Goal: Task Accomplishment & Management: Use online tool/utility

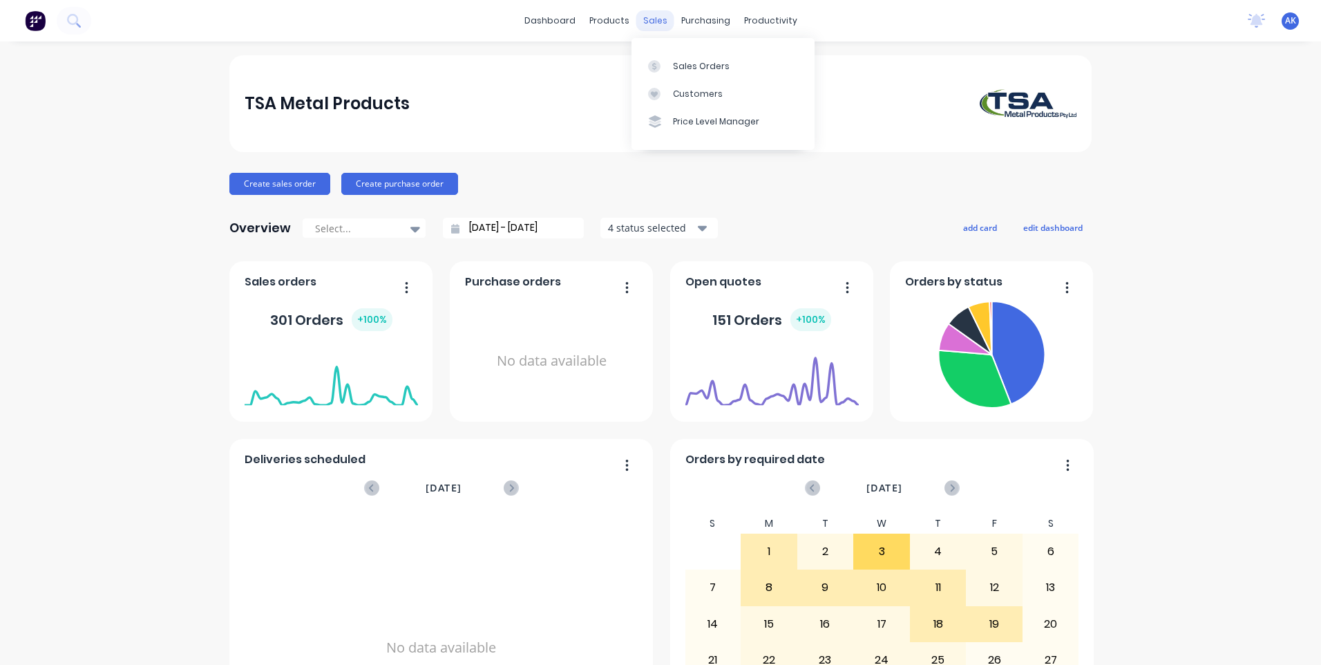
click at [654, 23] on div "sales" at bounding box center [655, 20] width 38 height 21
click at [685, 60] on div "Sales Orders" at bounding box center [701, 66] width 57 height 12
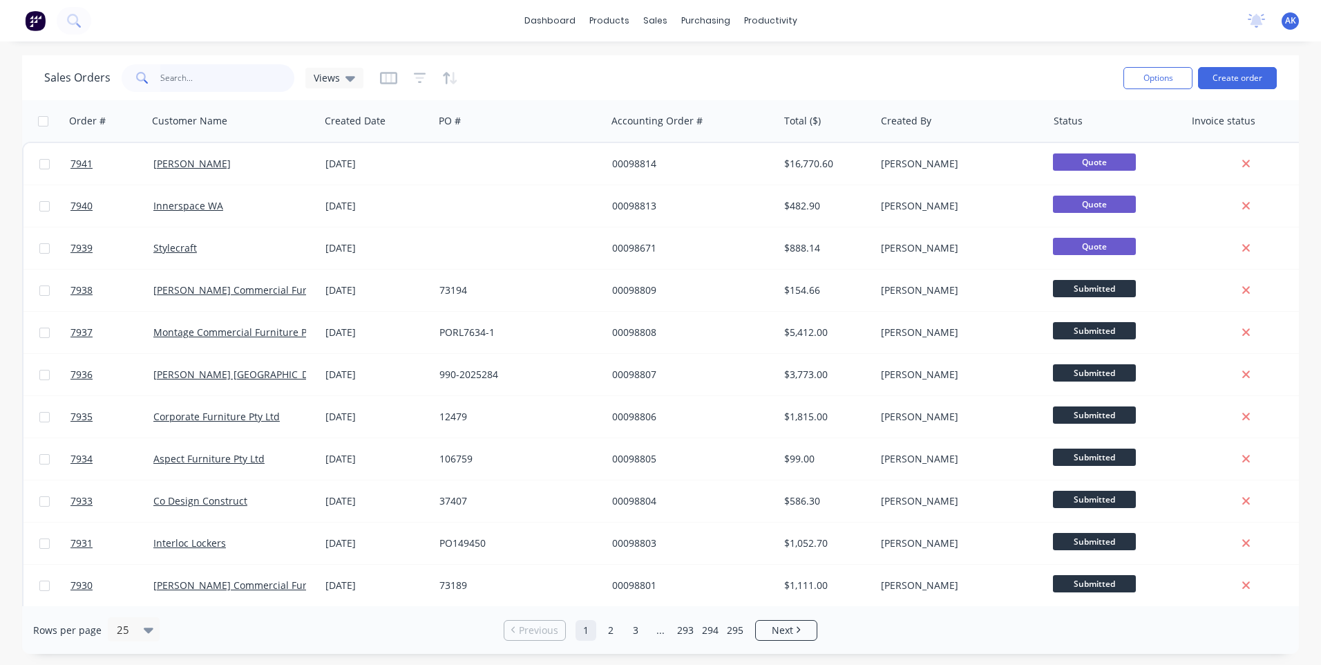
click at [216, 73] on input "text" at bounding box center [227, 78] width 135 height 28
type input "98804"
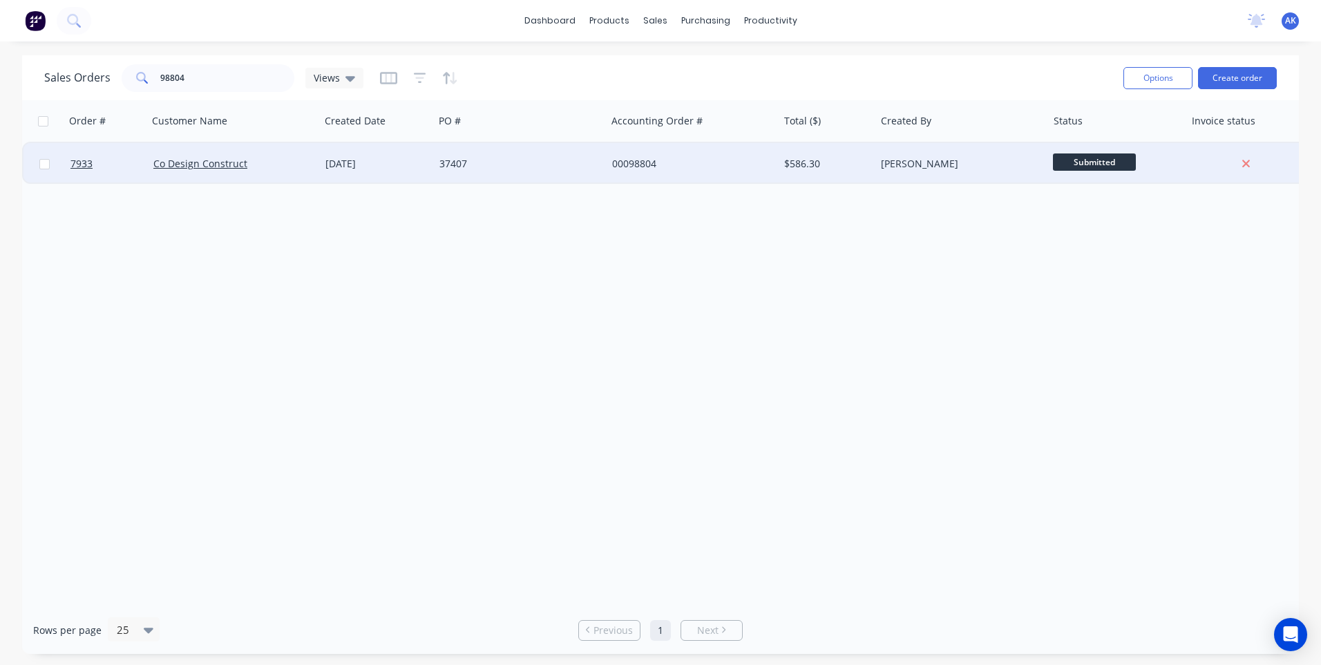
click at [413, 168] on div "[DATE]" at bounding box center [376, 164] width 103 height 14
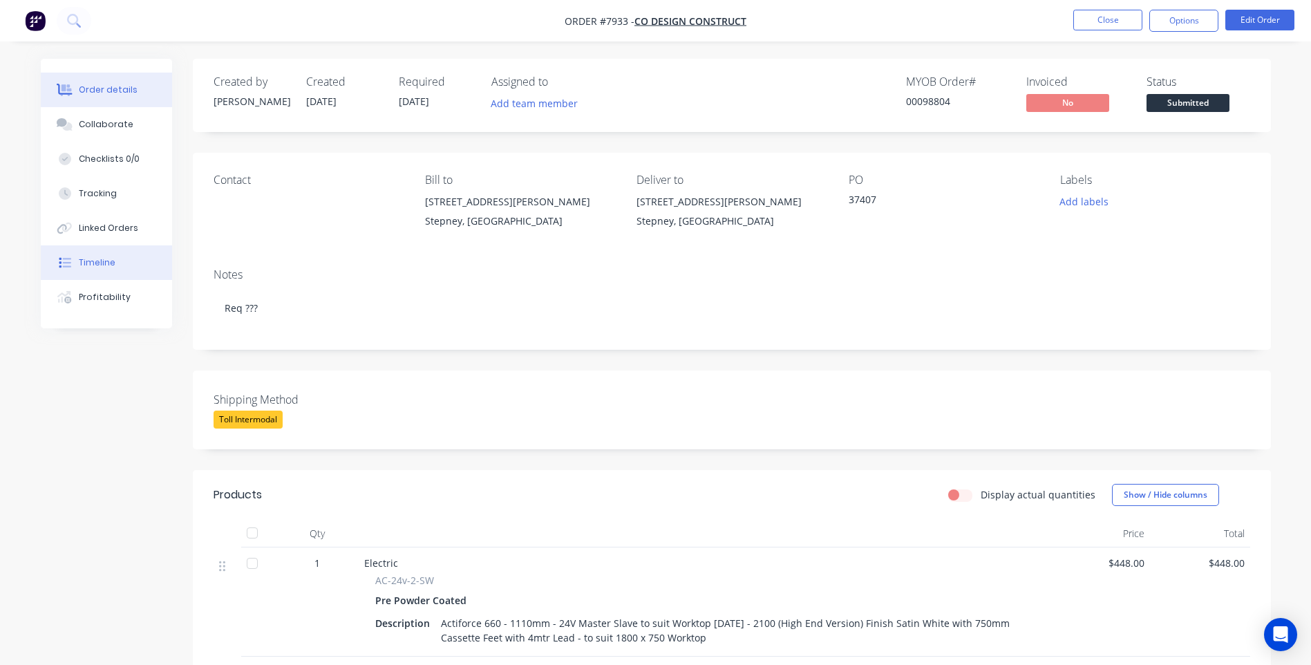
click at [96, 263] on div "Timeline" at bounding box center [97, 262] width 37 height 12
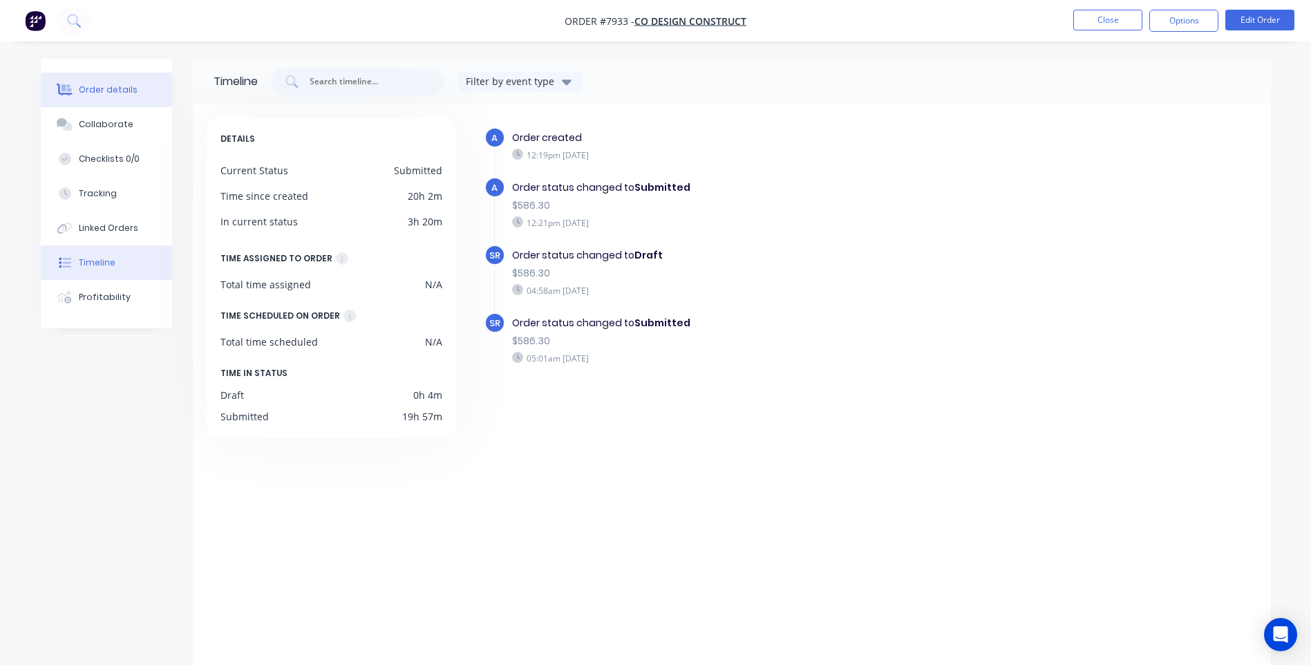
click at [120, 93] on div "Order details" at bounding box center [108, 90] width 59 height 12
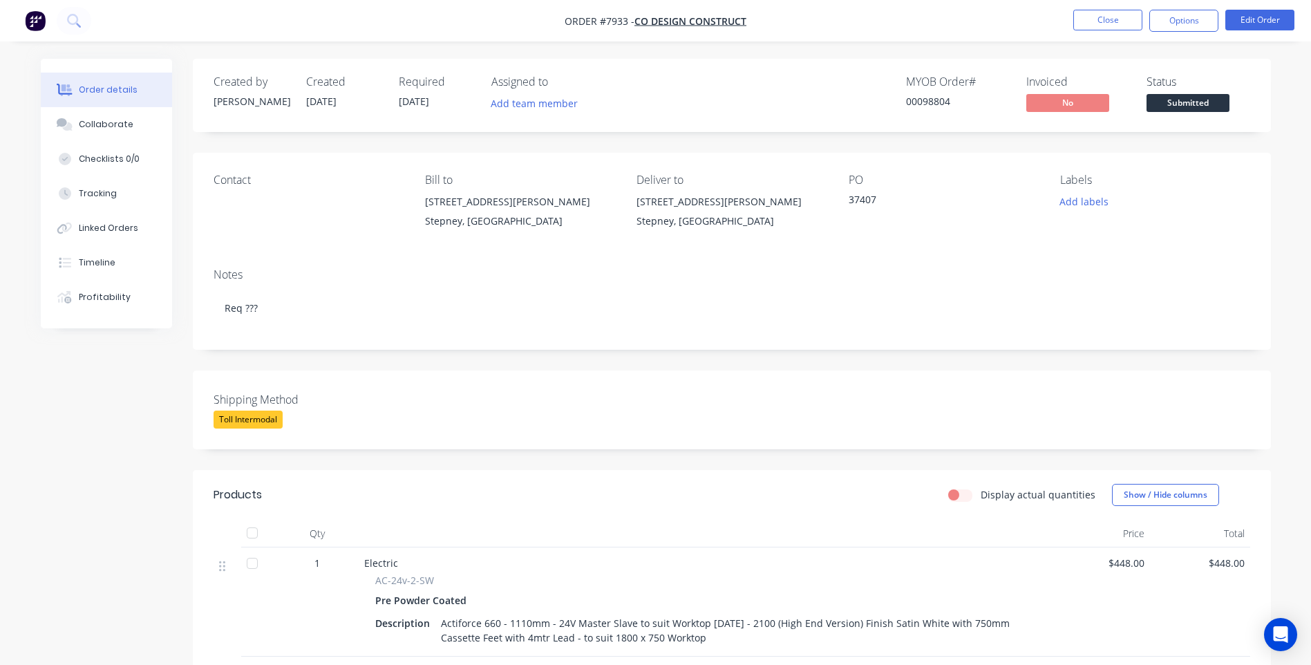
click at [1173, 97] on span "Submitted" at bounding box center [1187, 102] width 83 height 17
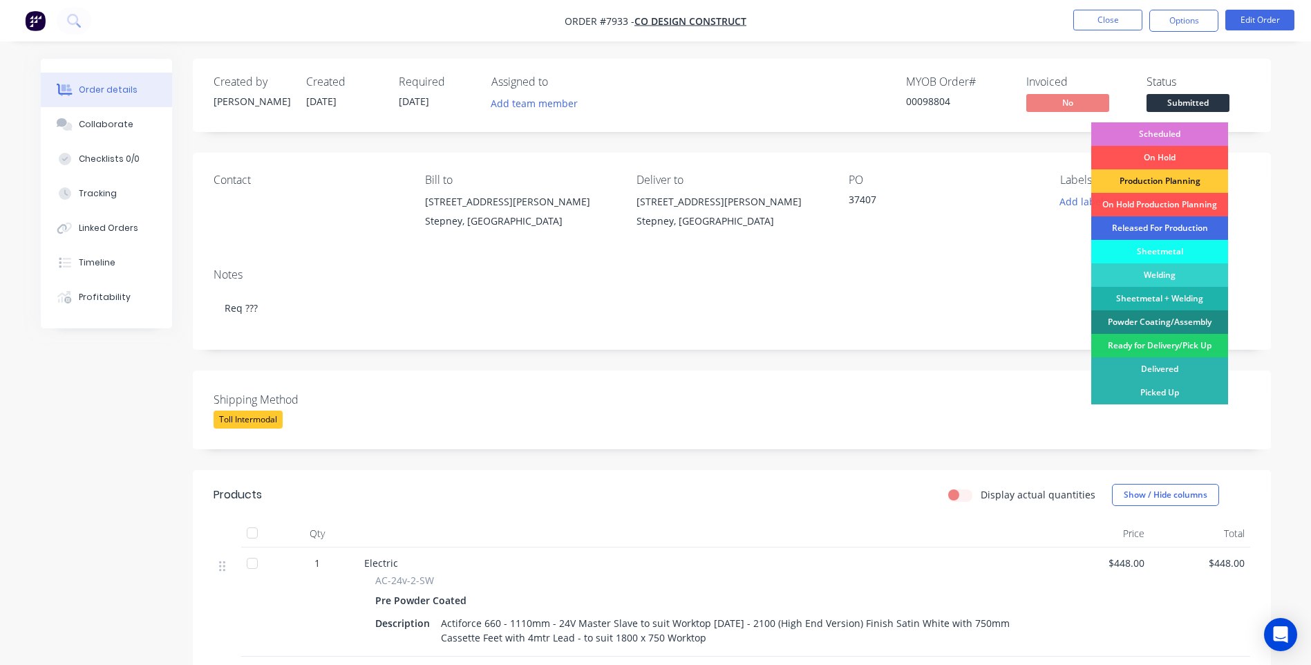
click at [1145, 226] on div "Released For Production" at bounding box center [1159, 227] width 137 height 23
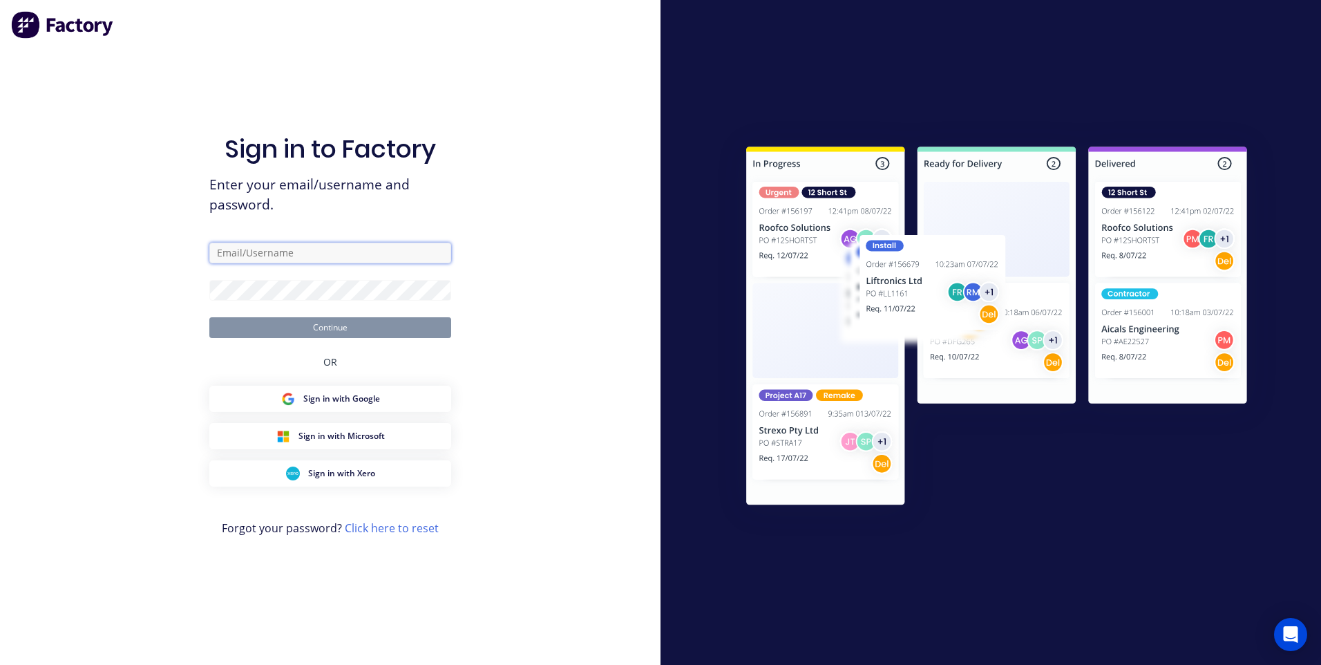
type input "[PERSON_NAME][EMAIL_ADDRESS][DOMAIN_NAME]"
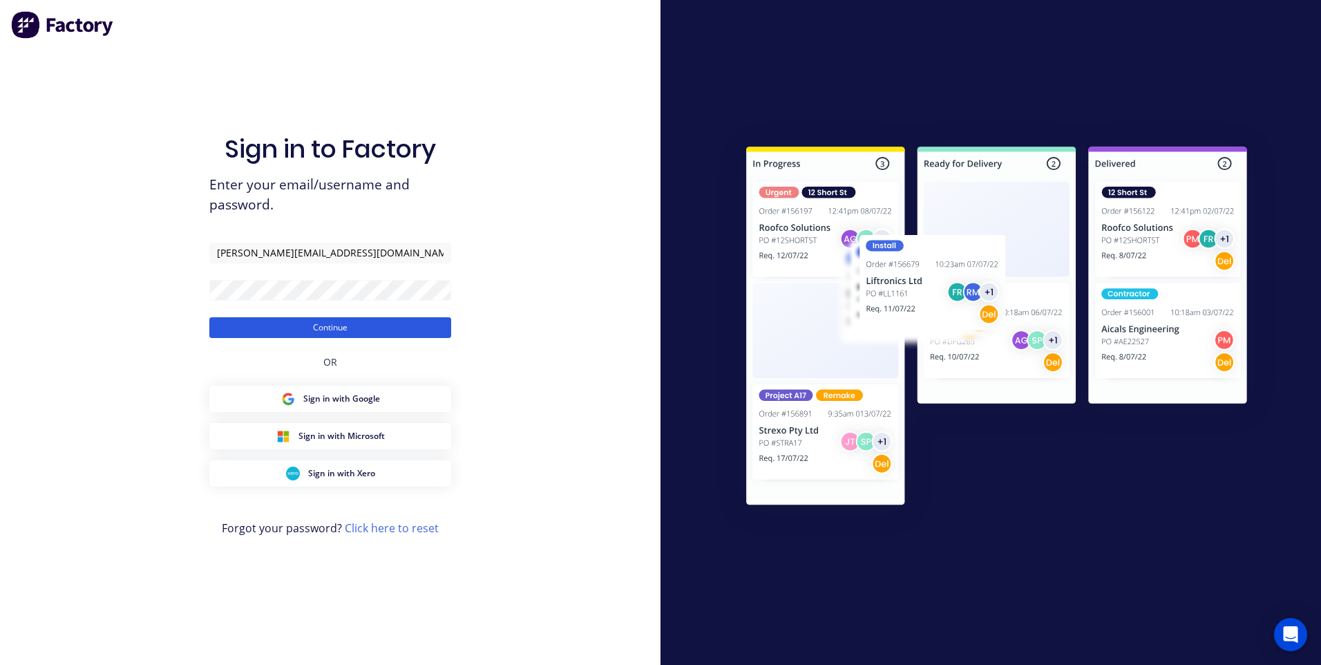
click at [331, 325] on button "Continue" at bounding box center [330, 327] width 242 height 21
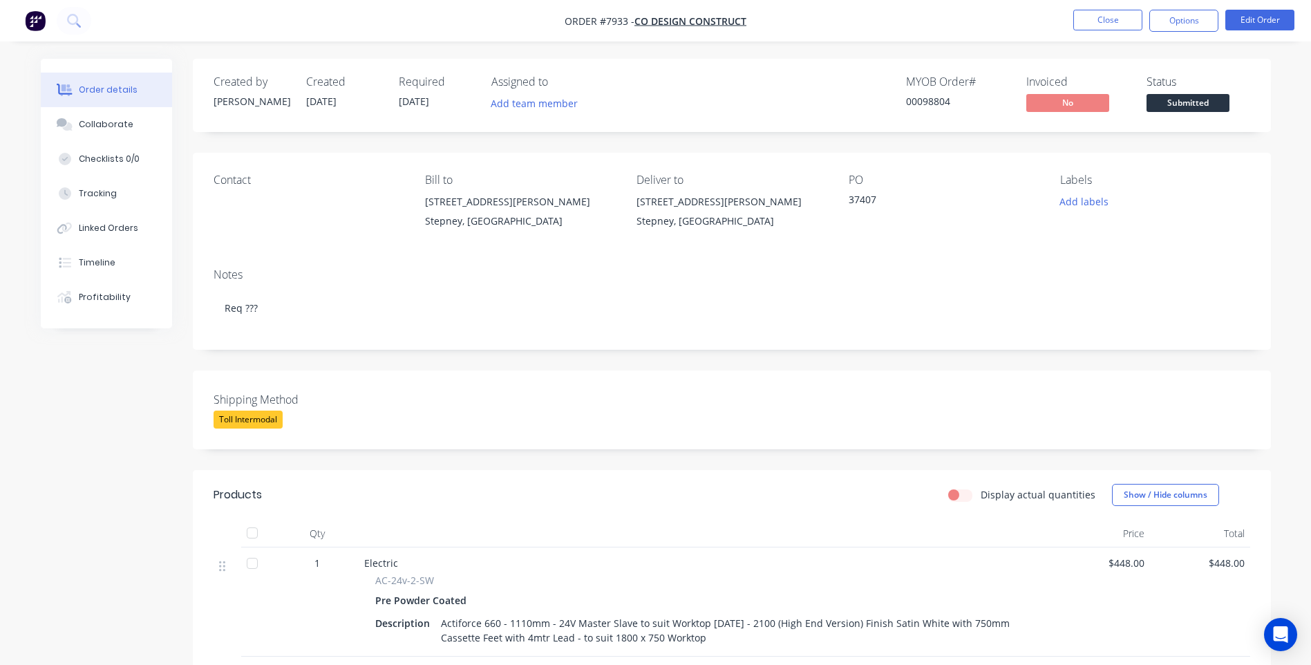
click at [1176, 102] on span "Submitted" at bounding box center [1187, 102] width 83 height 17
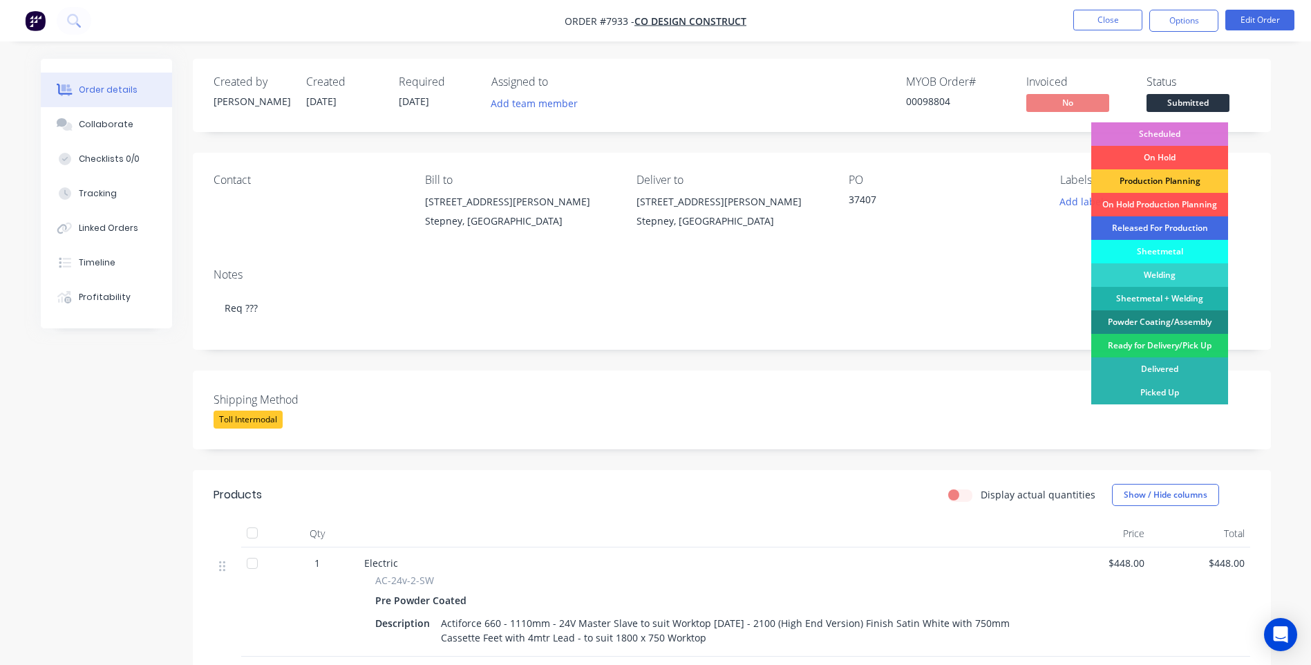
click at [1142, 223] on div "Released For Production" at bounding box center [1159, 227] width 137 height 23
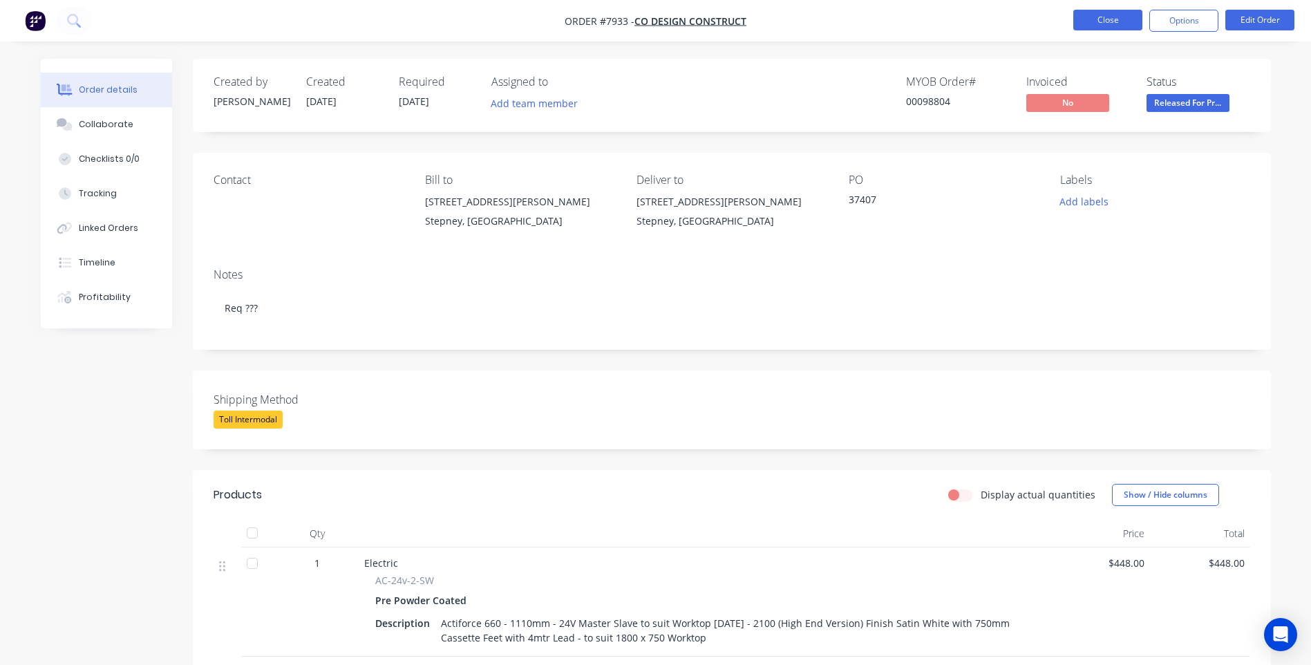
click at [1115, 21] on button "Close" at bounding box center [1107, 20] width 69 height 21
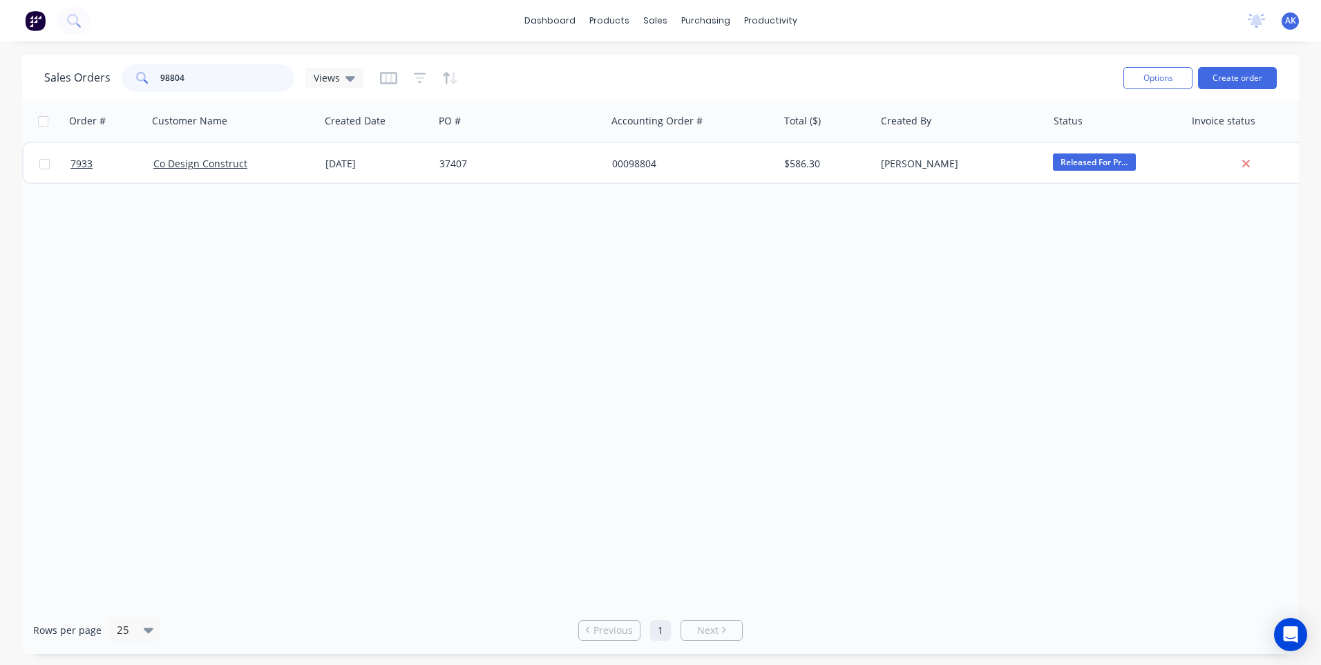
drag, startPoint x: 187, startPoint y: 72, endPoint x: 169, endPoint y: 82, distance: 20.4
click at [169, 82] on input "98804" at bounding box center [227, 78] width 135 height 28
type input "98515"
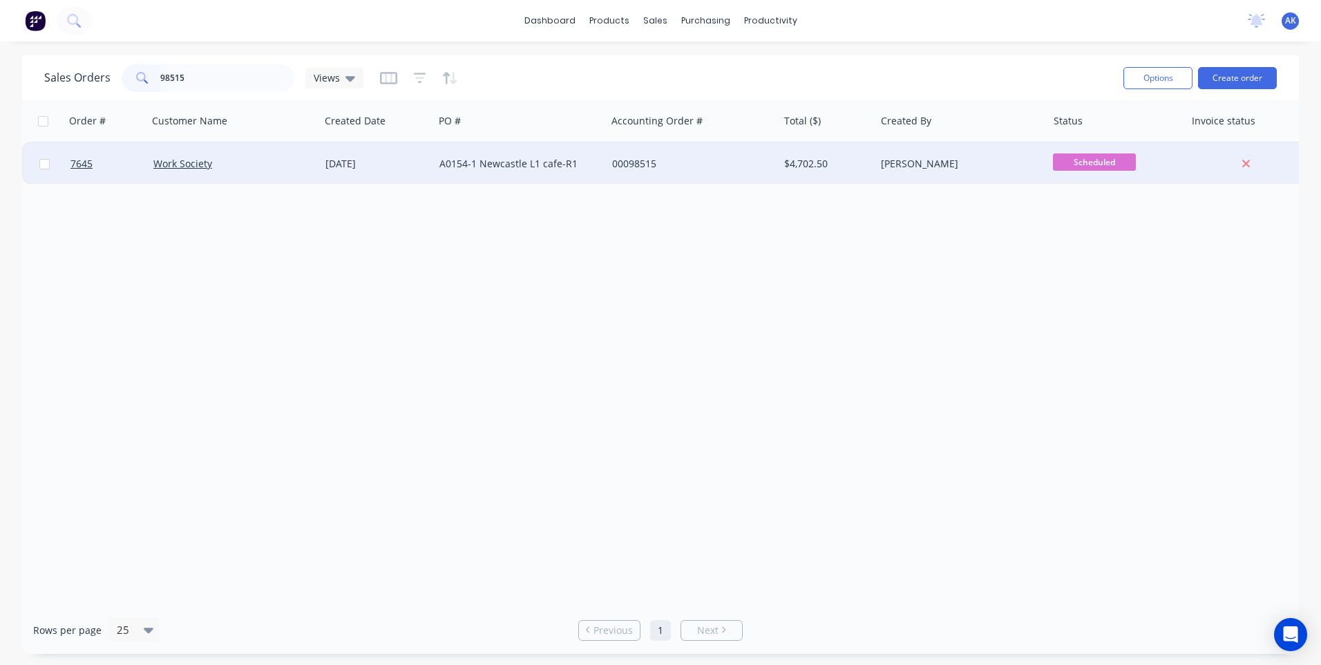
click at [534, 169] on div "A0154-1 Newcastle L1 cafe-R1" at bounding box center [516, 164] width 153 height 14
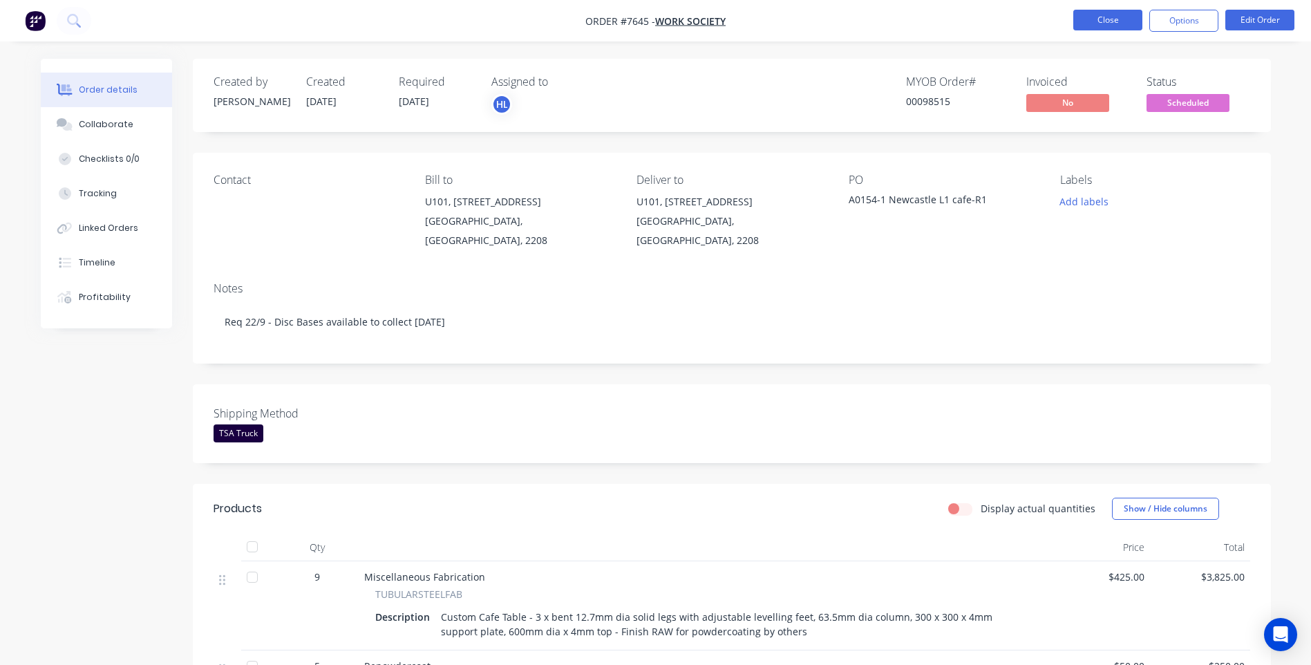
click at [1095, 21] on button "Close" at bounding box center [1107, 20] width 69 height 21
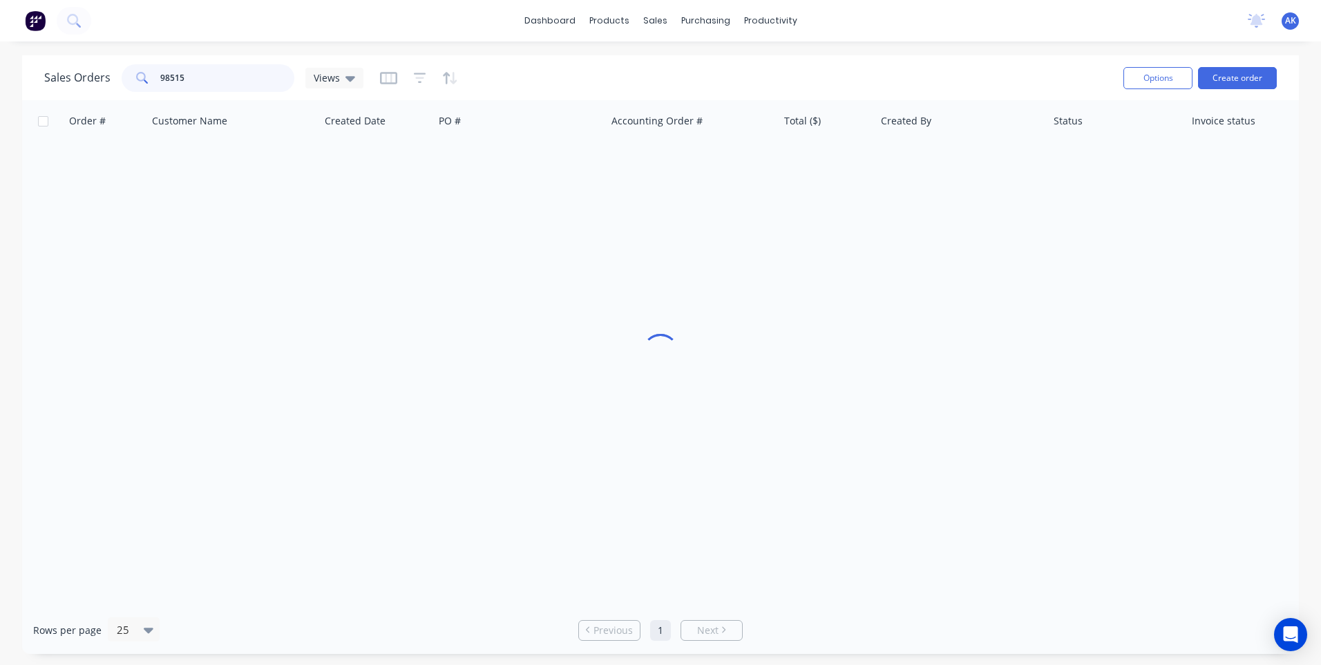
click at [193, 75] on input "98515" at bounding box center [227, 78] width 135 height 28
type input "98756"
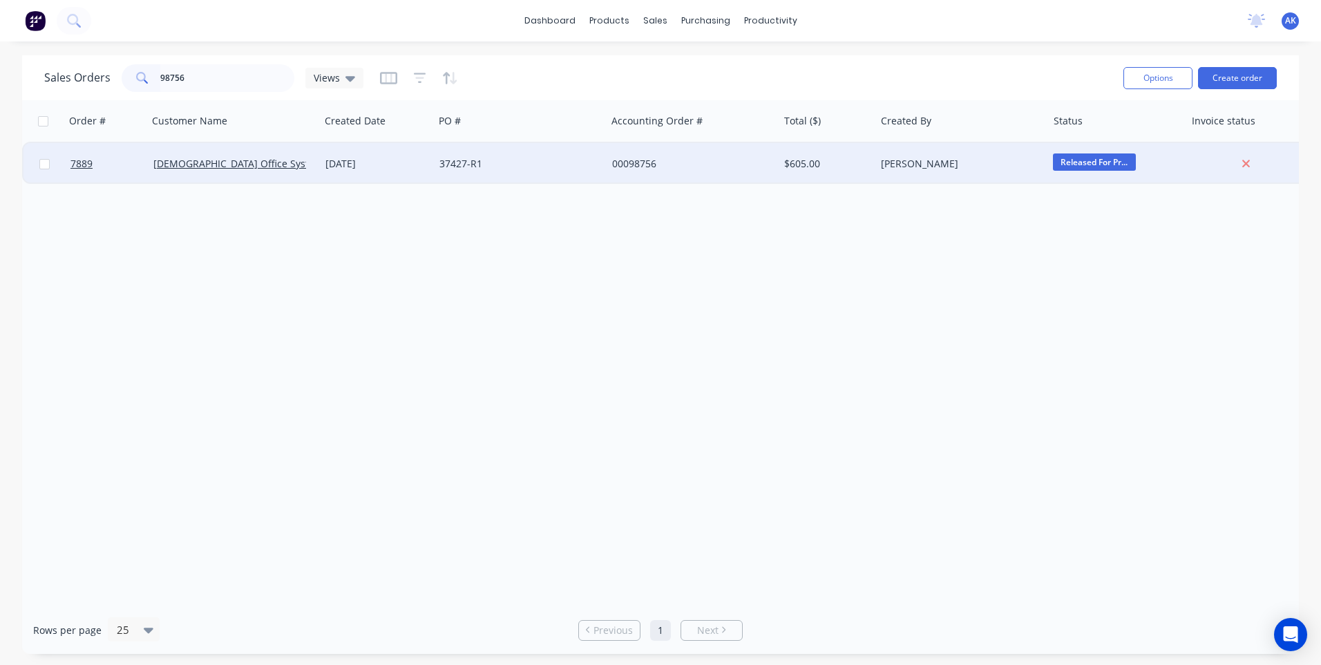
click at [495, 165] on div "37427-R1" at bounding box center [516, 164] width 153 height 14
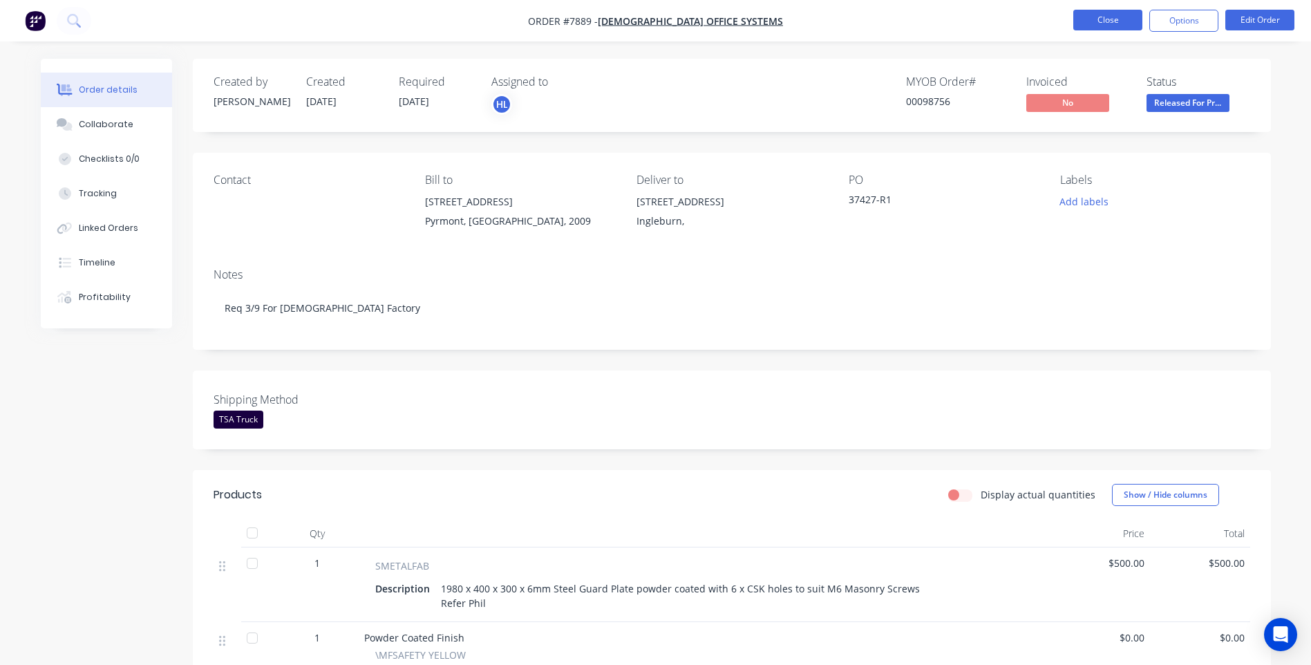
click at [1125, 16] on button "Close" at bounding box center [1107, 20] width 69 height 21
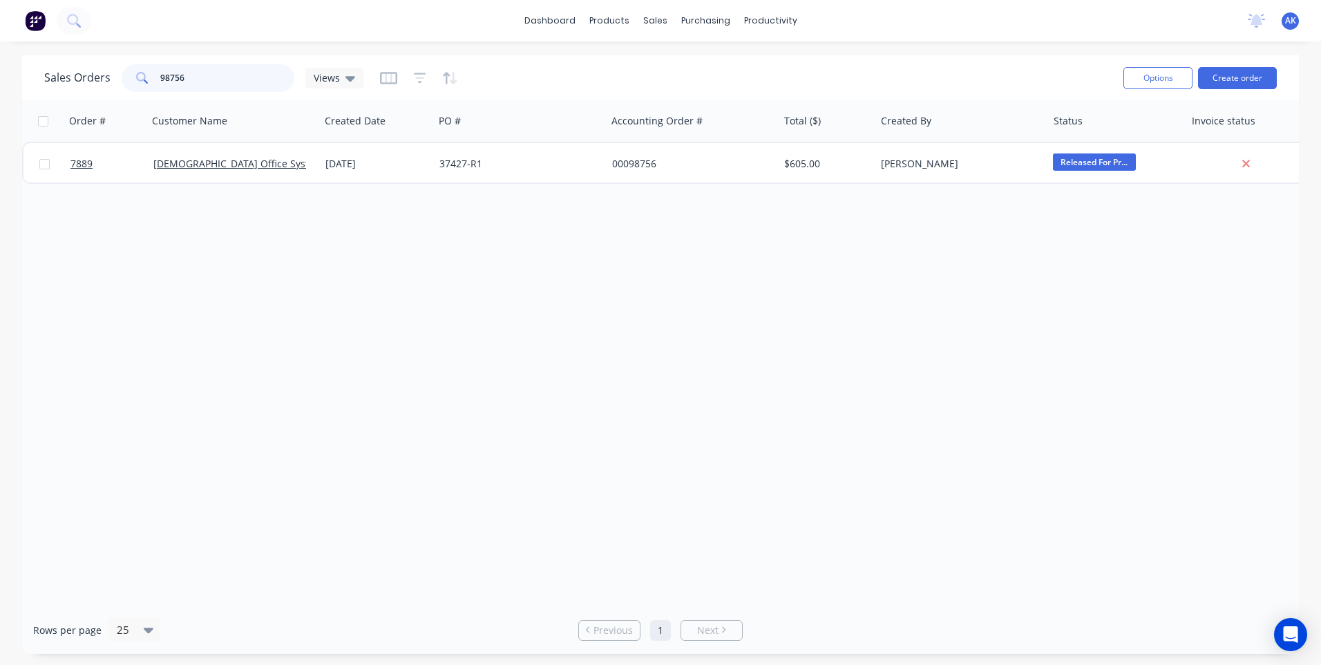
drag, startPoint x: 189, startPoint y: 76, endPoint x: 174, endPoint y: 76, distance: 14.5
click at [174, 76] on input "98756" at bounding box center [227, 78] width 135 height 28
type input "98790"
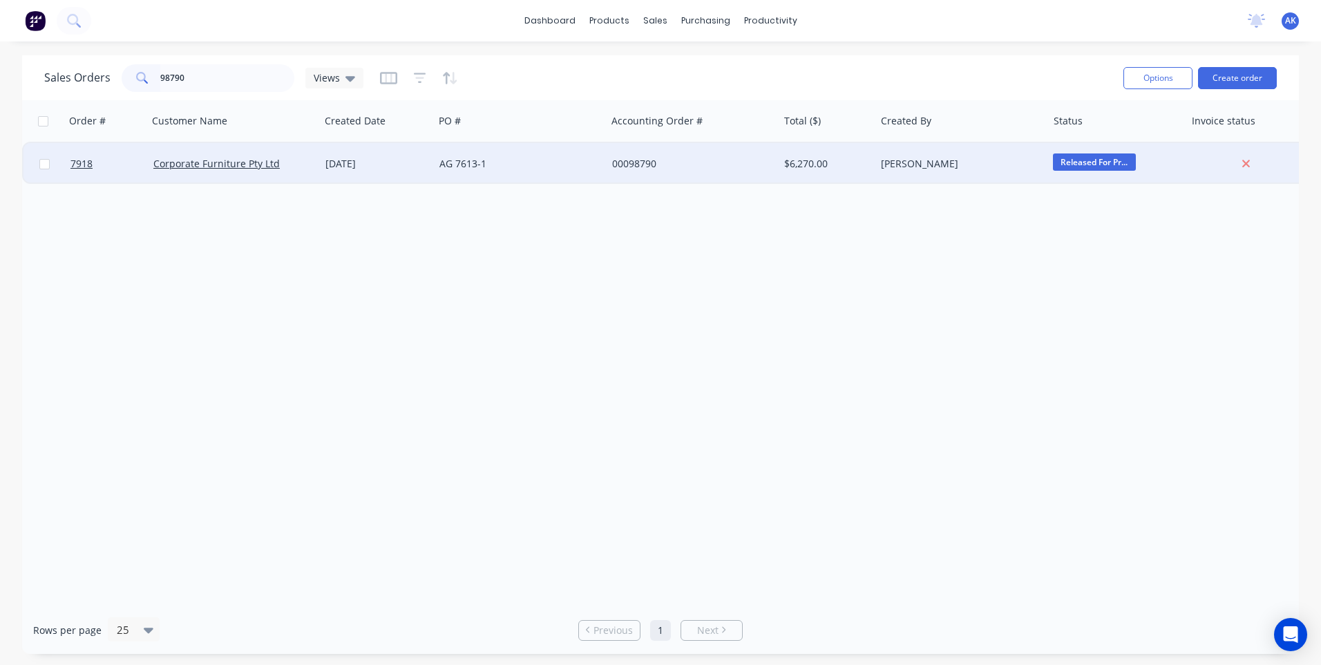
click at [383, 167] on div "[DATE]" at bounding box center [376, 164] width 103 height 14
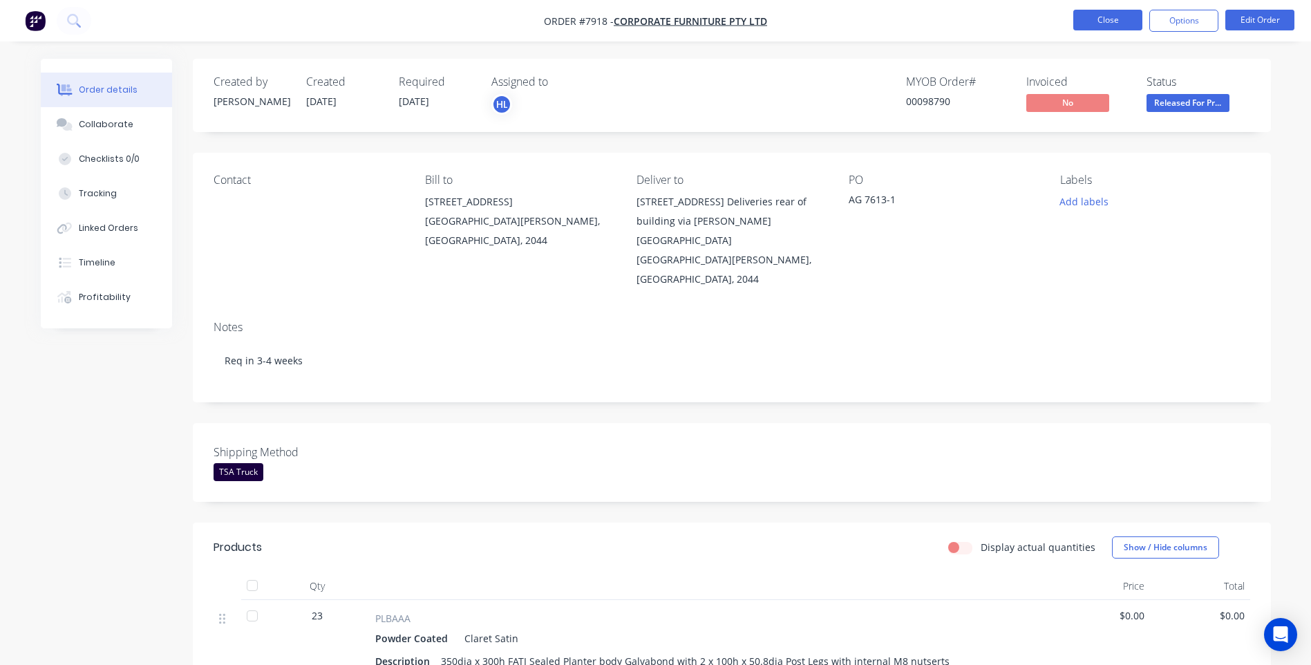
click at [1116, 17] on button "Close" at bounding box center [1107, 20] width 69 height 21
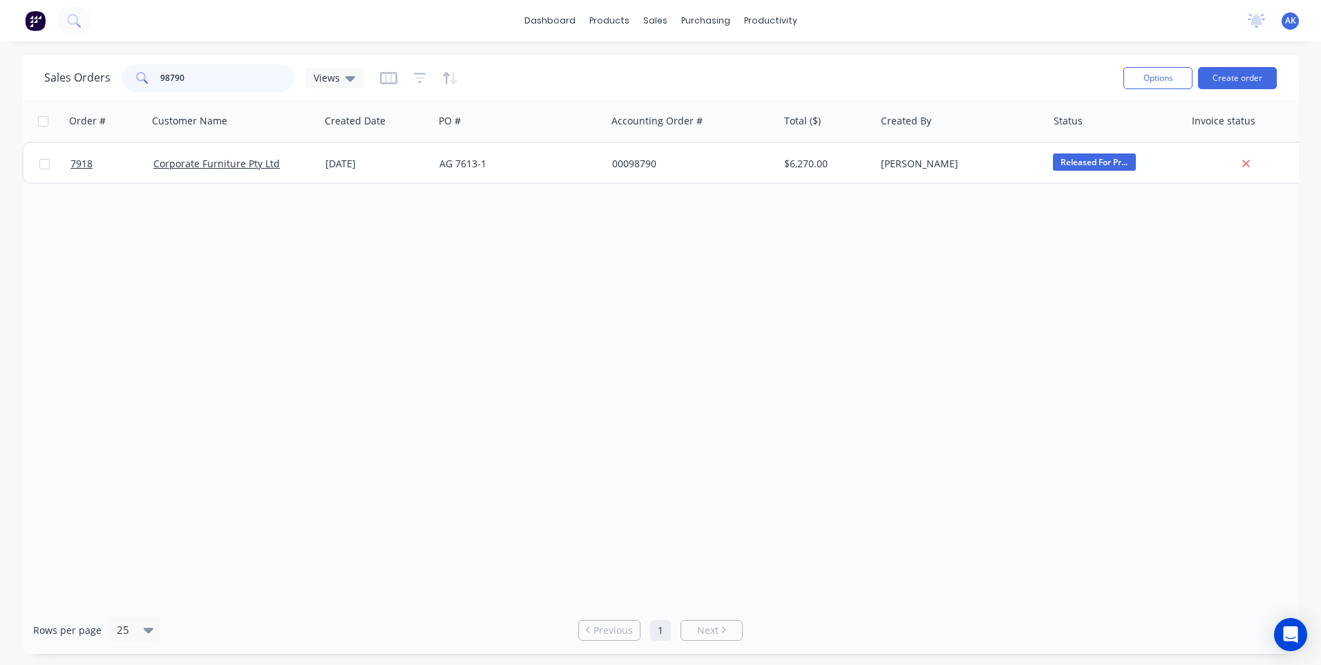
drag, startPoint x: 184, startPoint y: 78, endPoint x: 166, endPoint y: 84, distance: 19.0
click at [166, 84] on input "98790" at bounding box center [227, 78] width 135 height 28
type input "95600"
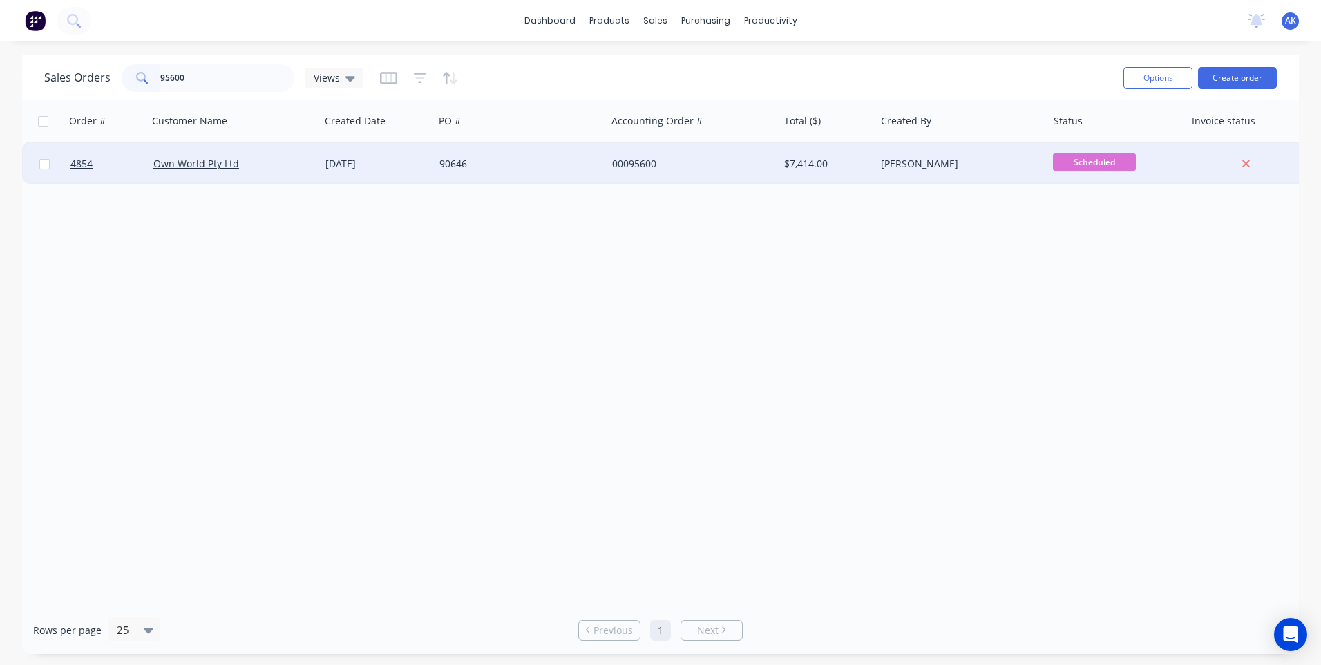
click at [487, 162] on div "90646" at bounding box center [516, 164] width 153 height 14
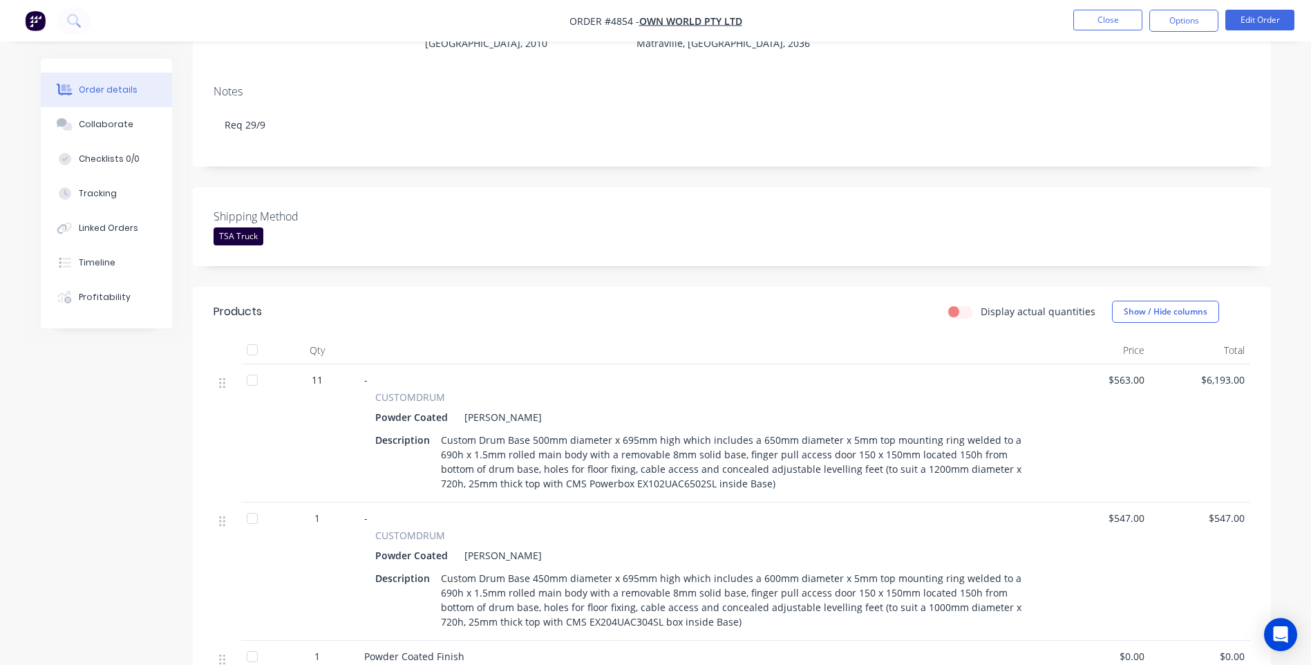
scroll to position [207, 0]
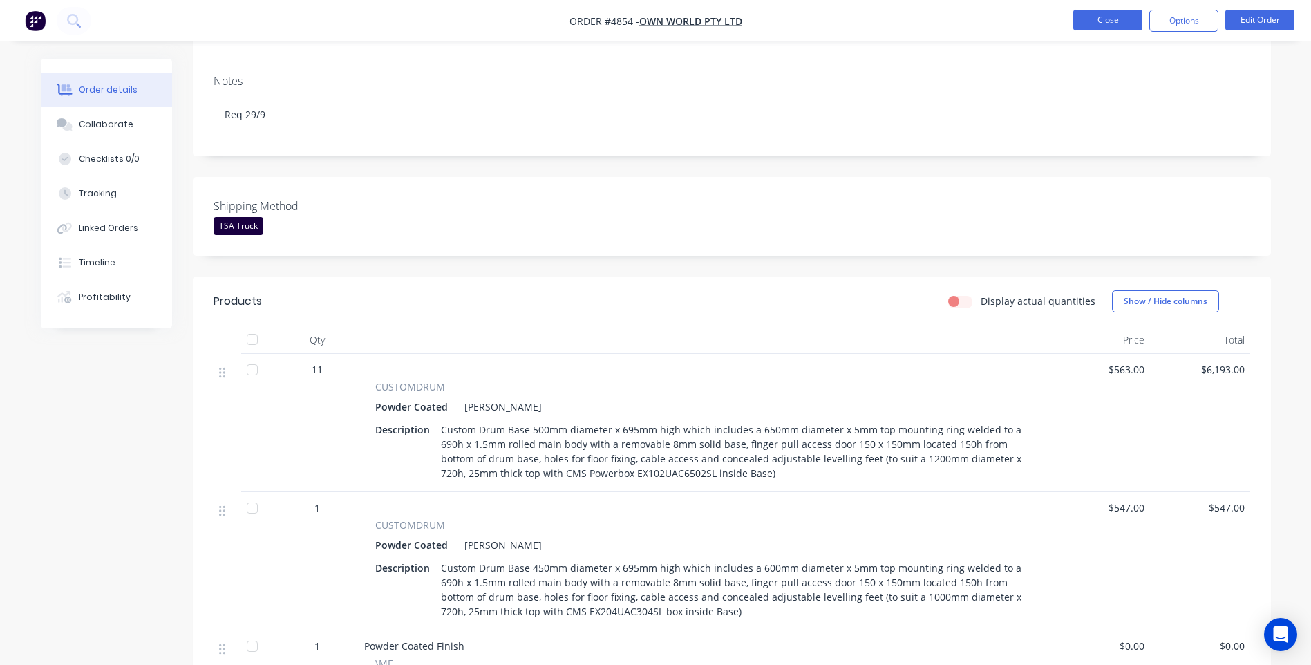
click at [1103, 19] on button "Close" at bounding box center [1107, 20] width 69 height 21
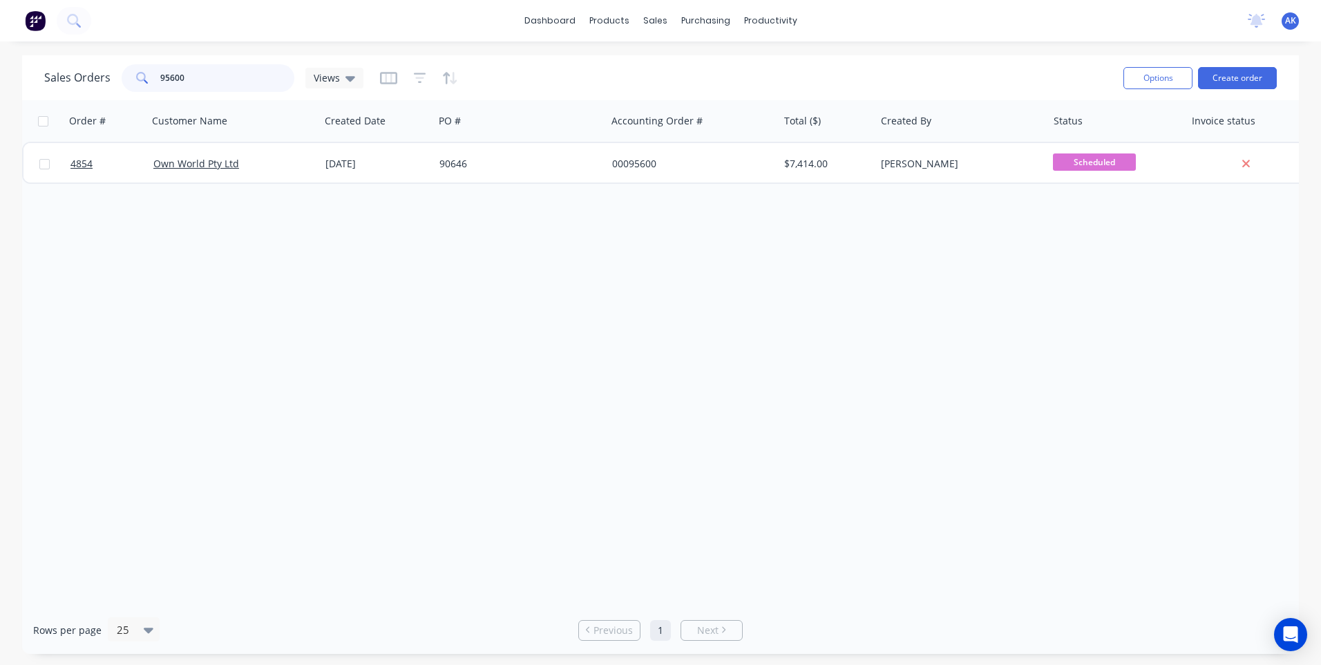
drag, startPoint x: 186, startPoint y: 75, endPoint x: 164, endPoint y: 77, distance: 22.2
click at [164, 77] on input "95600" at bounding box center [227, 78] width 135 height 28
type input "98776"
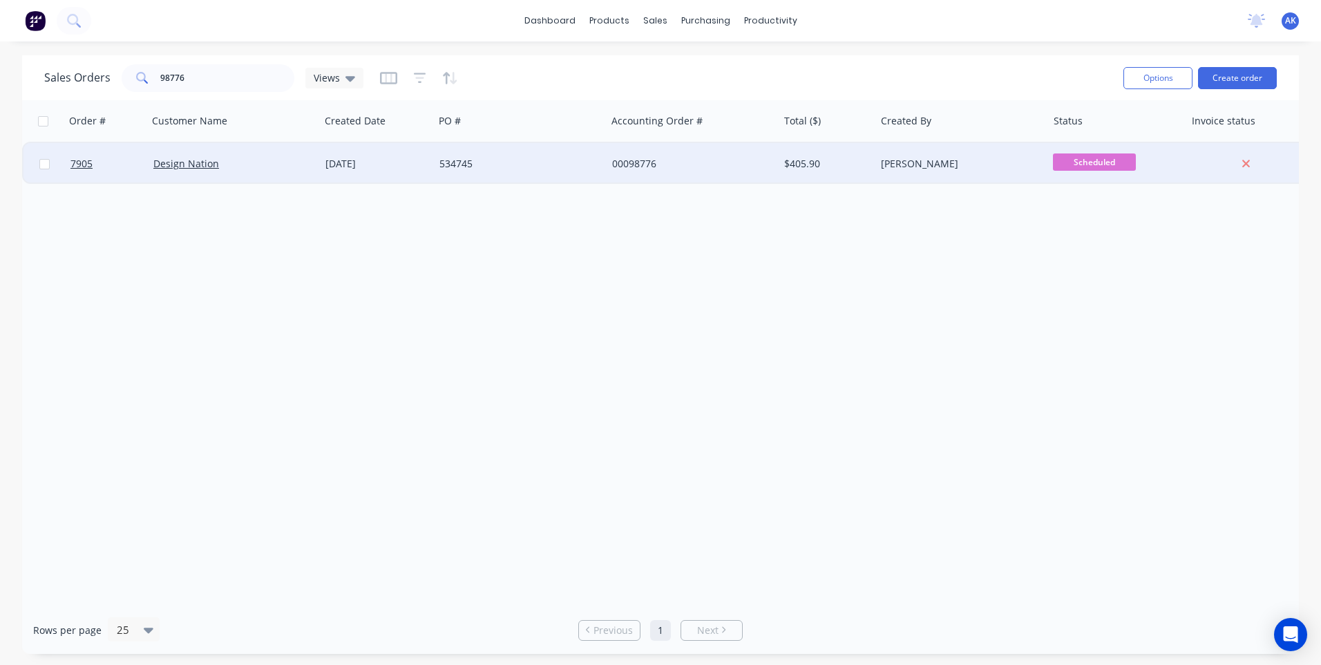
click at [415, 158] on div "[DATE]" at bounding box center [376, 164] width 103 height 14
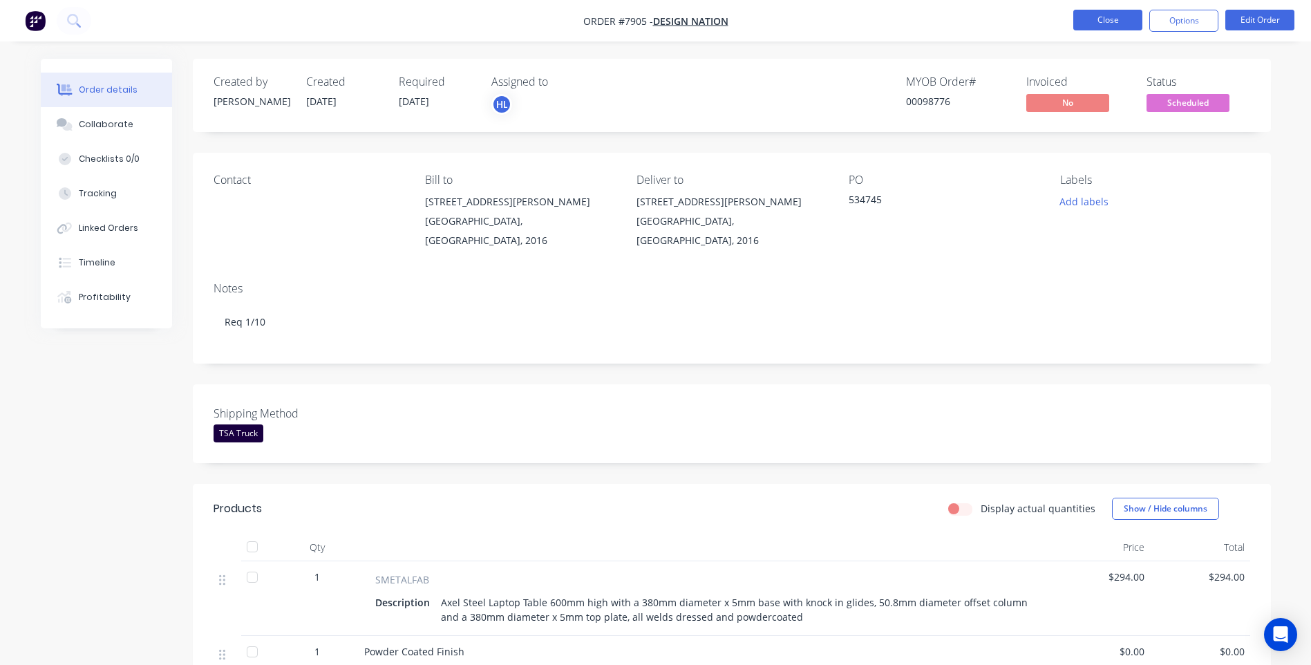
click at [1095, 21] on button "Close" at bounding box center [1107, 20] width 69 height 21
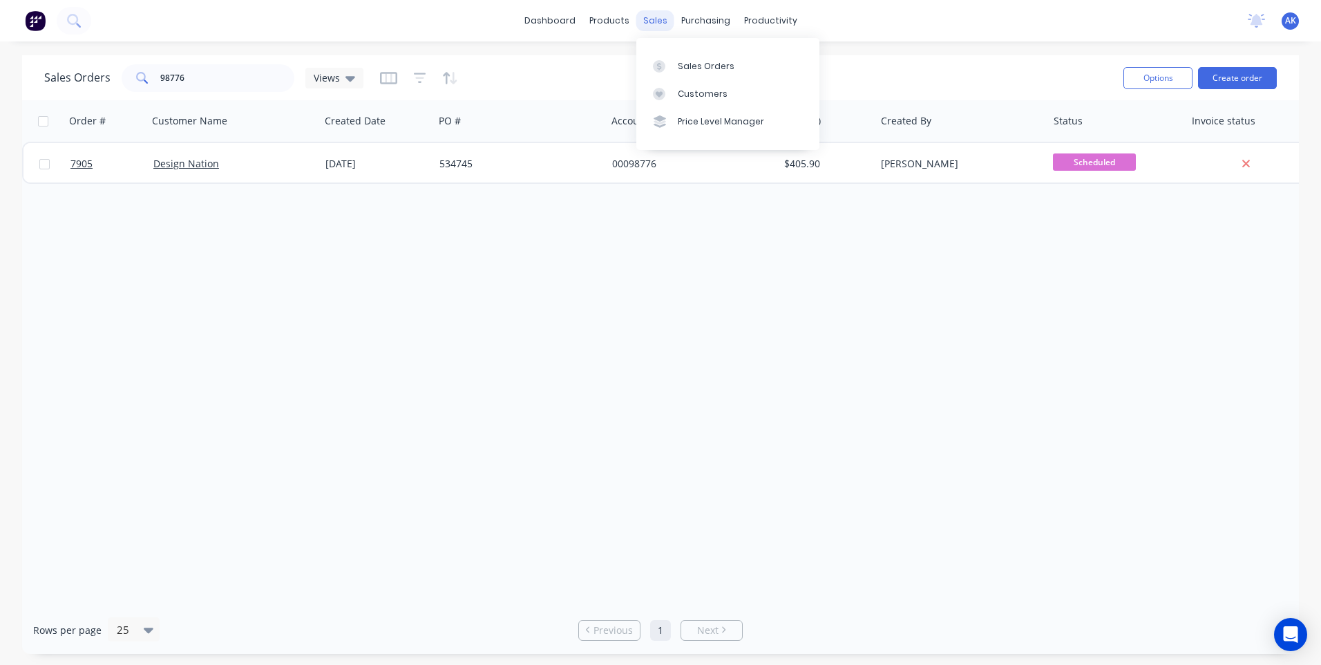
click at [661, 21] on div "sales" at bounding box center [655, 20] width 38 height 21
click at [690, 70] on div "Sales Orders" at bounding box center [706, 66] width 57 height 12
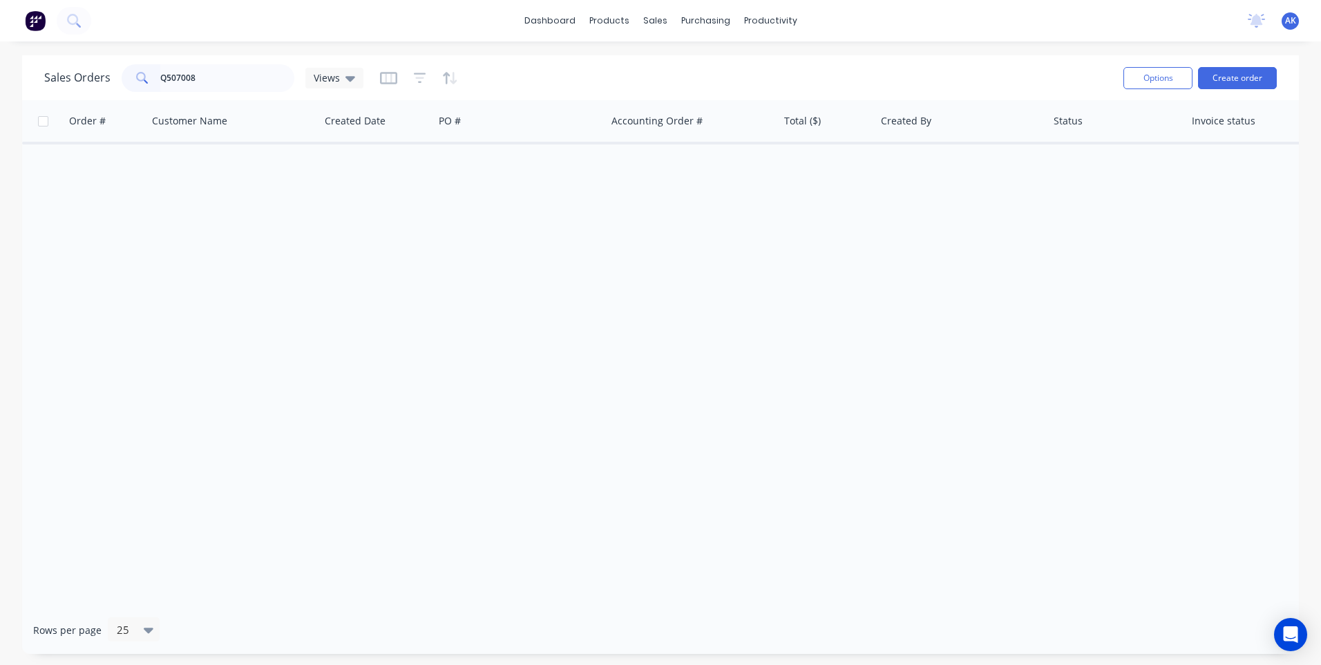
type input "Q507008"
